Goal: Task Accomplishment & Management: Manage account settings

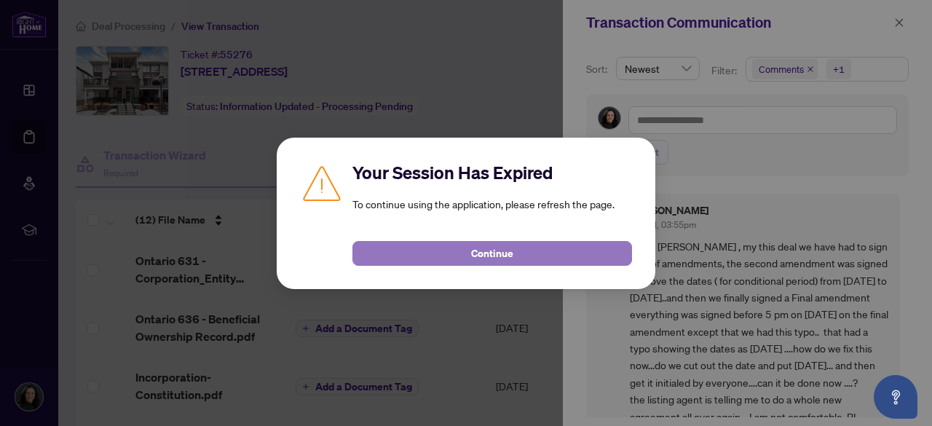
click at [505, 253] on span "Continue" at bounding box center [492, 253] width 42 height 23
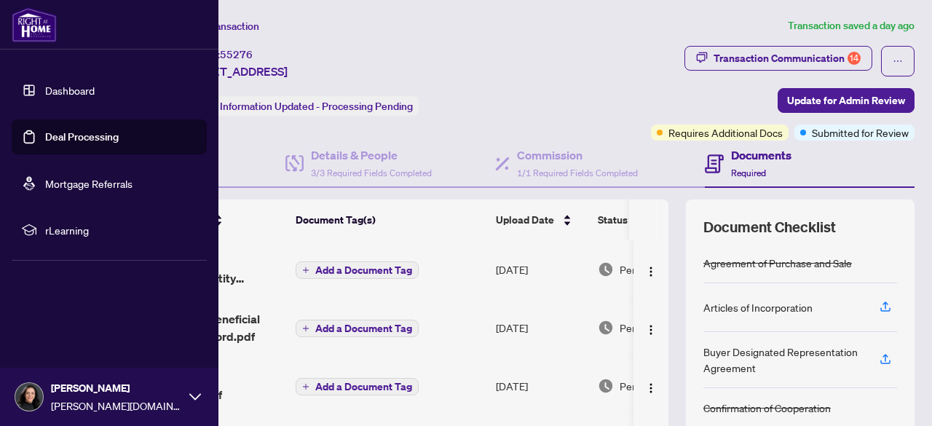
click at [92, 140] on link "Deal Processing" at bounding box center [82, 136] width 74 height 13
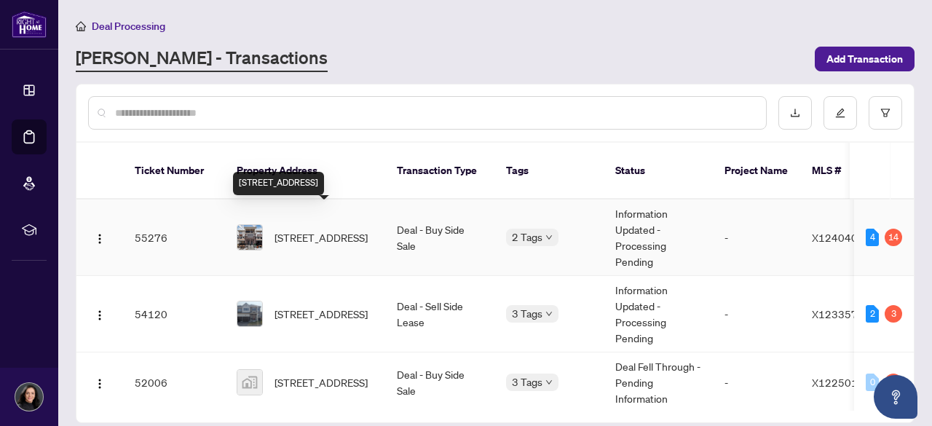
click at [325, 231] on span "[STREET_ADDRESS]" at bounding box center [321, 237] width 93 height 16
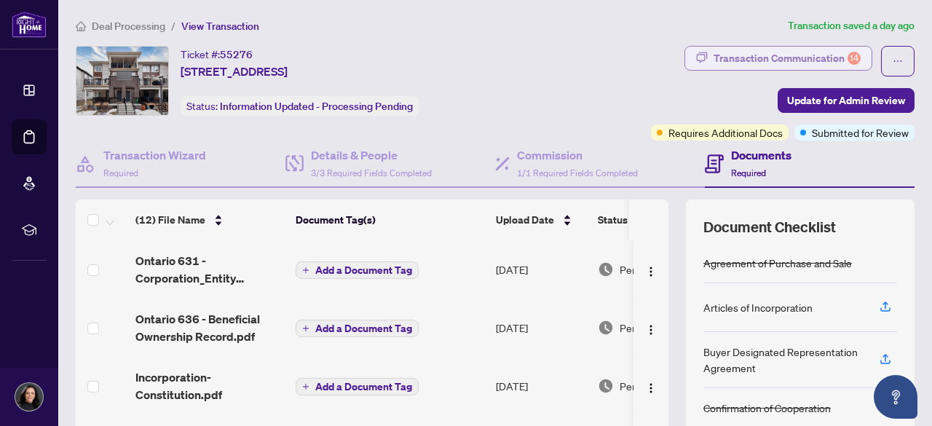
click at [772, 50] on div "Transaction Communication 14" at bounding box center [787, 58] width 147 height 23
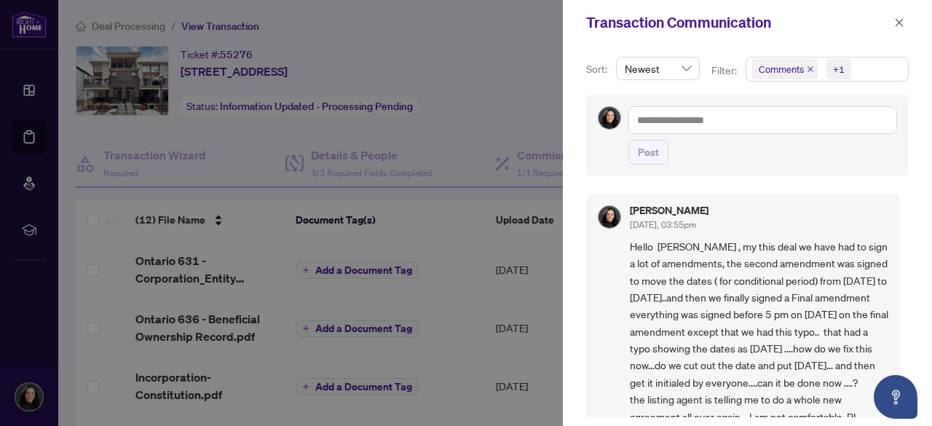
scroll to position [1, 0]
drag, startPoint x: 931, startPoint y: 146, endPoint x: 931, endPoint y: 160, distance: 14.6
click at [931, 151] on div "Sort: Newest Filter: Comments +1 Post Suhani Gangwal Oct/02/2025, 03:55pm Hello…" at bounding box center [747, 235] width 369 height 381
click at [931, 159] on div "Sort: Newest Filter: Comments +1 Post Suhani Gangwal Oct/02/2025, 03:55pm Hello…" at bounding box center [747, 235] width 369 height 381
click at [931, 162] on div "Sort: Newest Filter: Comments +1 Post Suhani Gangwal Oct/02/2025, 03:55pm Hello…" at bounding box center [747, 235] width 369 height 381
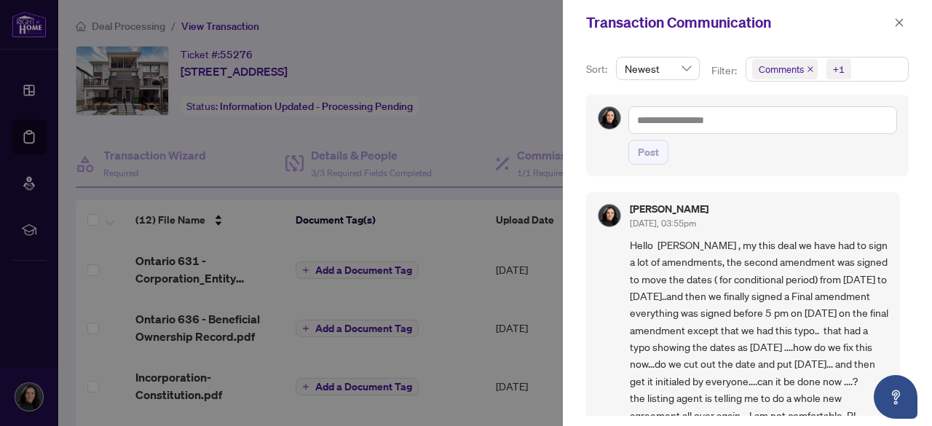
drag, startPoint x: 899, startPoint y: 189, endPoint x: 900, endPoint y: 196, distance: 7.4
click at [900, 196] on div "Suhani Gangwal Oct/02/2025, 03:55pm Hello Neena , my this deal we have had to s…" at bounding box center [747, 299] width 323 height 232
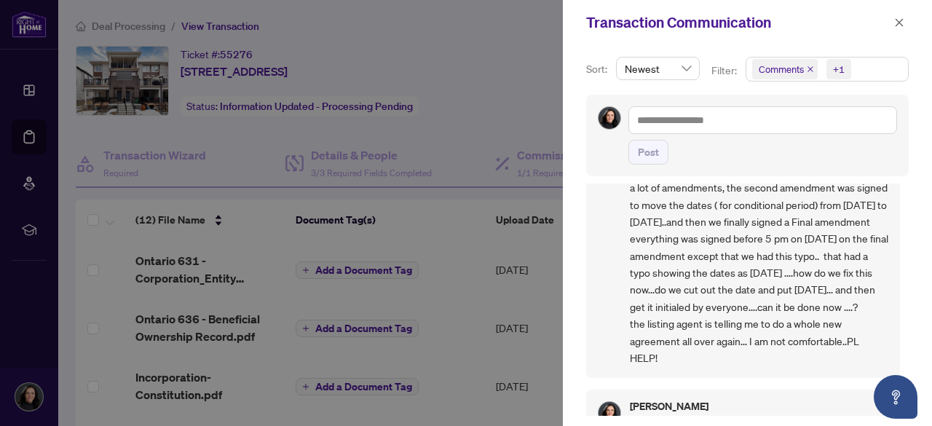
scroll to position [80, 0]
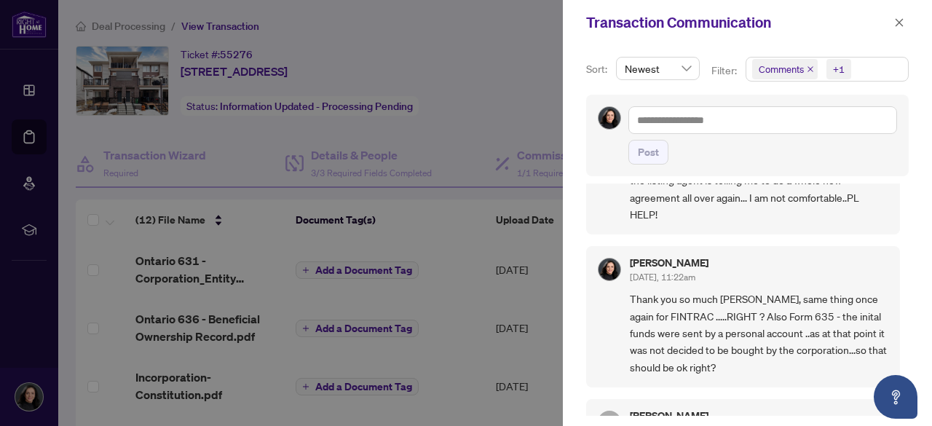
click at [904, 218] on div "Suhani Gangwal Oct/02/2025, 03:55pm Hello Neena , my this deal we have had to s…" at bounding box center [747, 299] width 323 height 232
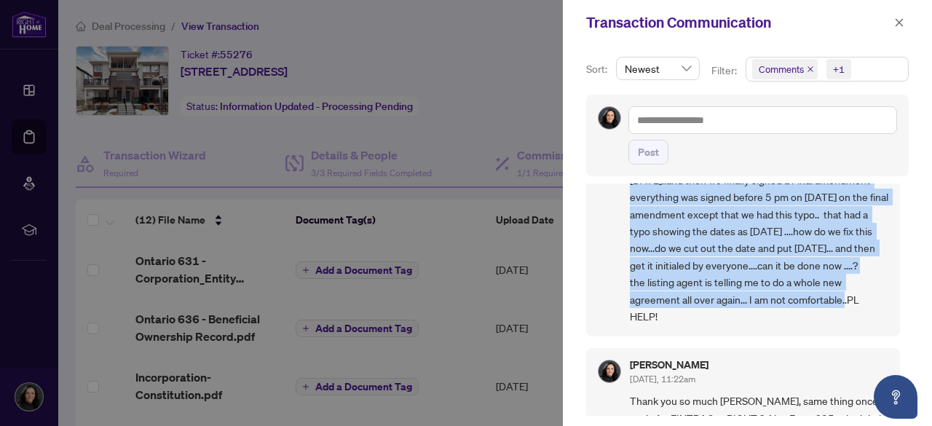
drag, startPoint x: 904, startPoint y: 216, endPoint x: 902, endPoint y: 170, distance: 46.6
click at [902, 170] on div "Sort: Newest Filter: Comments +1 Post Suhani Gangwal Oct/02/2025, 03:55pm Hello…" at bounding box center [747, 235] width 369 height 381
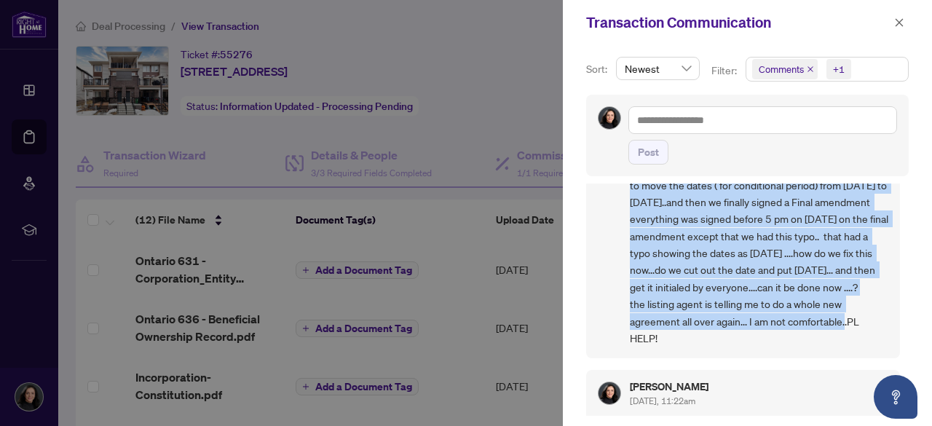
scroll to position [85, 0]
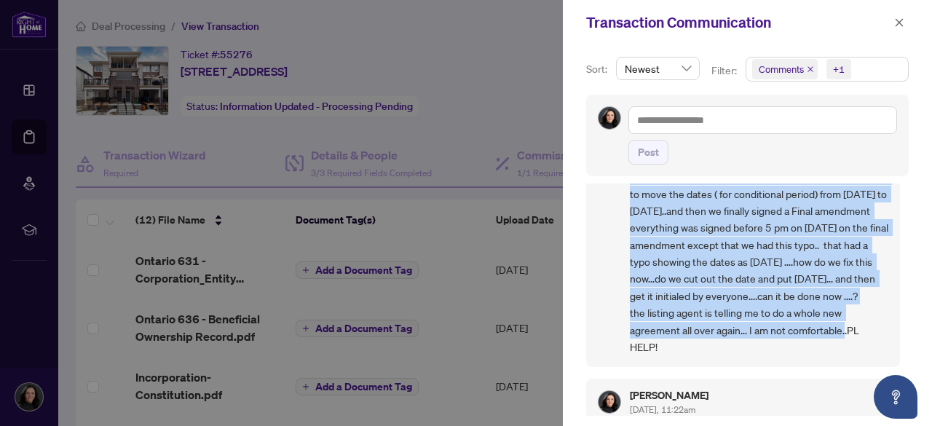
click at [902, 177] on div "Sort: Newest Filter: Comments +1 Post Suhani Gangwal Oct/02/2025, 03:55pm Hello…" at bounding box center [747, 235] width 369 height 381
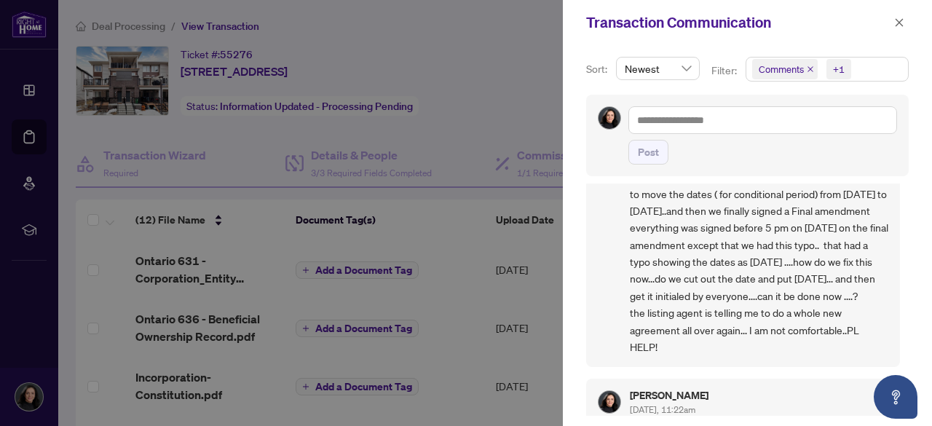
click at [428, 117] on div at bounding box center [466, 213] width 932 height 426
click at [900, 23] on icon "close" at bounding box center [900, 22] width 8 height 8
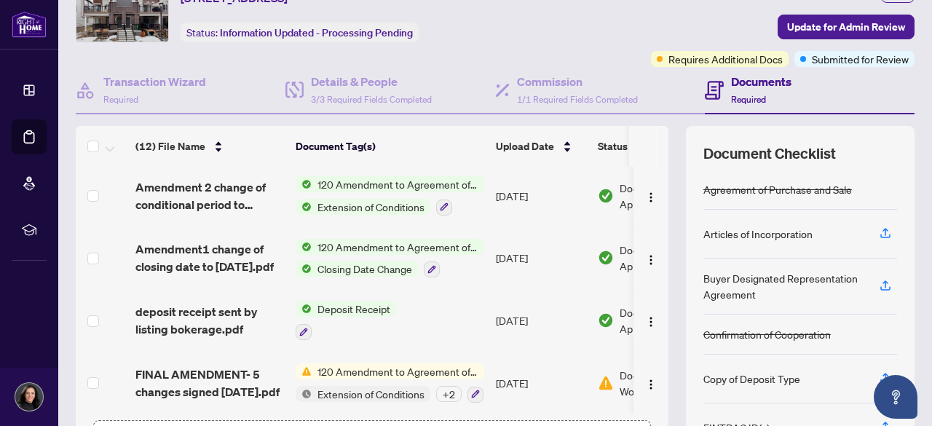
scroll to position [357, 0]
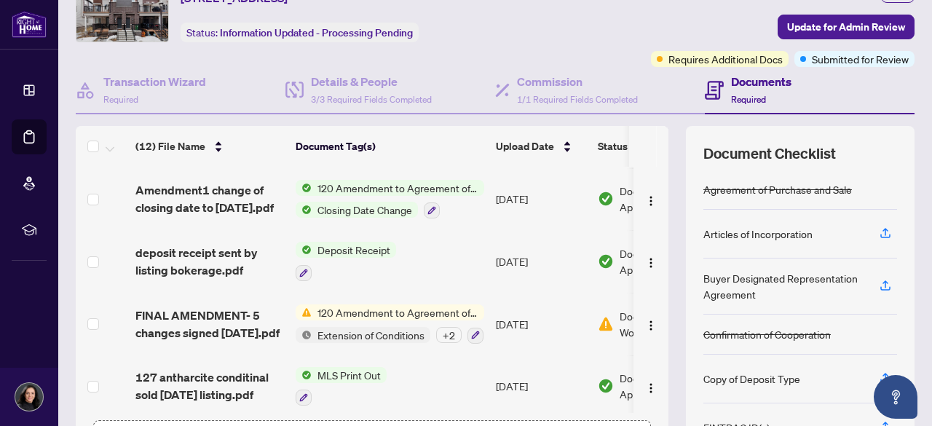
drag, startPoint x: 659, startPoint y: 325, endPoint x: 658, endPoint y: 340, distance: 14.6
click at [658, 340] on div "(12) File Name Document Tag(s) Upload Date Status (12) File Name Document Tag(s…" at bounding box center [495, 304] width 839 height 357
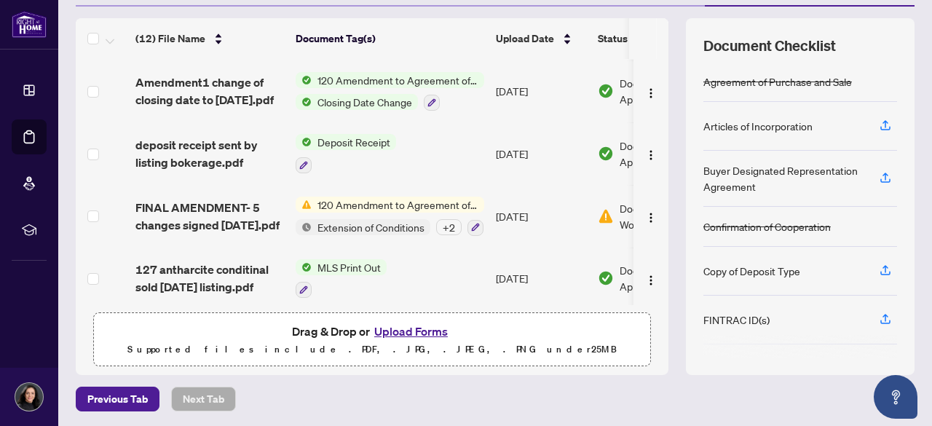
click at [417, 328] on button "Upload Forms" at bounding box center [411, 331] width 82 height 19
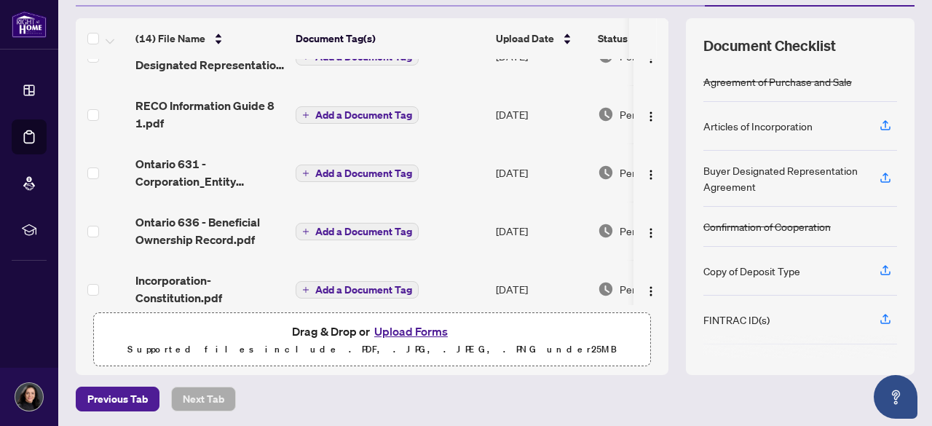
scroll to position [0, 0]
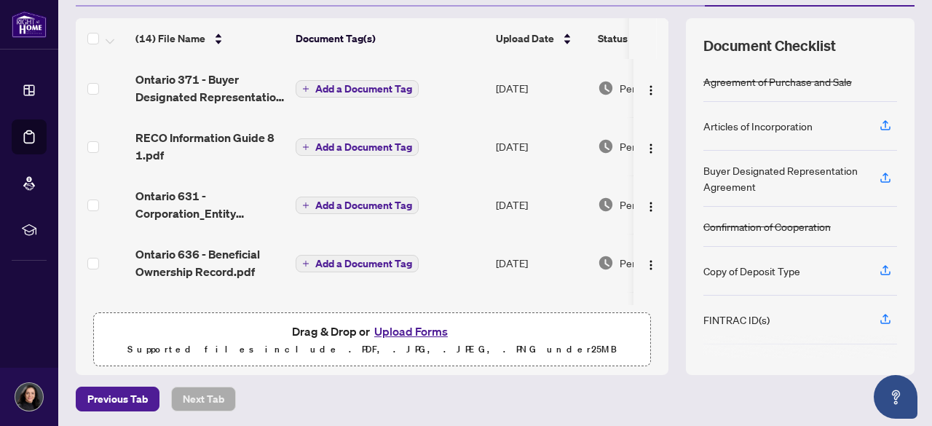
click at [657, 42] on th at bounding box center [663, 38] width 12 height 41
click at [658, 87] on div "(14) File Name Document Tag(s) Upload Date Status (14) File Name Document Tag(s…" at bounding box center [495, 196] width 839 height 357
drag, startPoint x: 658, startPoint y: 92, endPoint x: 660, endPoint y: 110, distance: 17.5
click at [660, 110] on div "(14) File Name Document Tag(s) Upload Date Status (14) File Name Document Tag(s…" at bounding box center [495, 196] width 839 height 357
